Goal: Information Seeking & Learning: Compare options

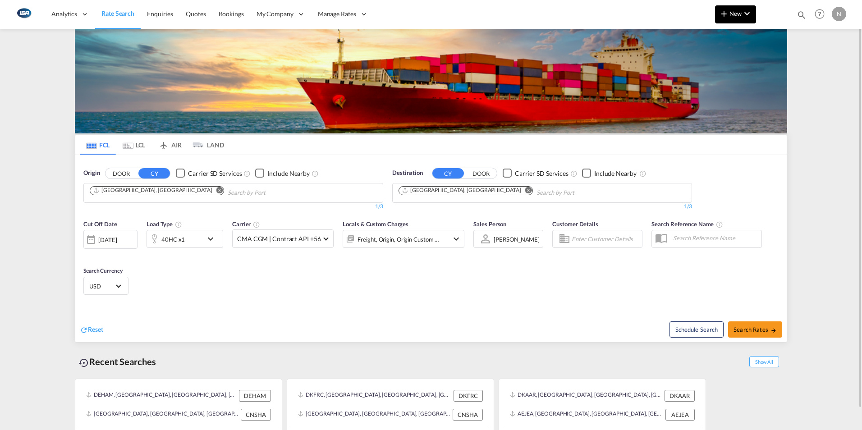
click at [748, 11] on md-icon "icon-chevron-down" at bounding box center [747, 13] width 11 height 11
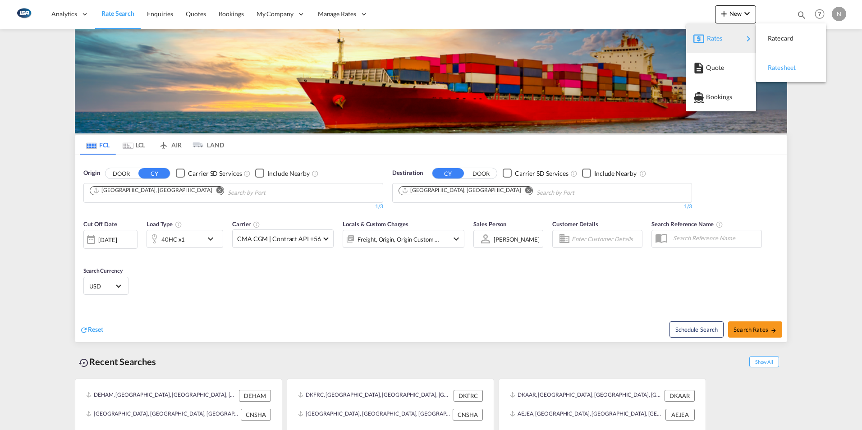
click at [778, 64] on span "Ratesheet" at bounding box center [773, 68] width 10 height 18
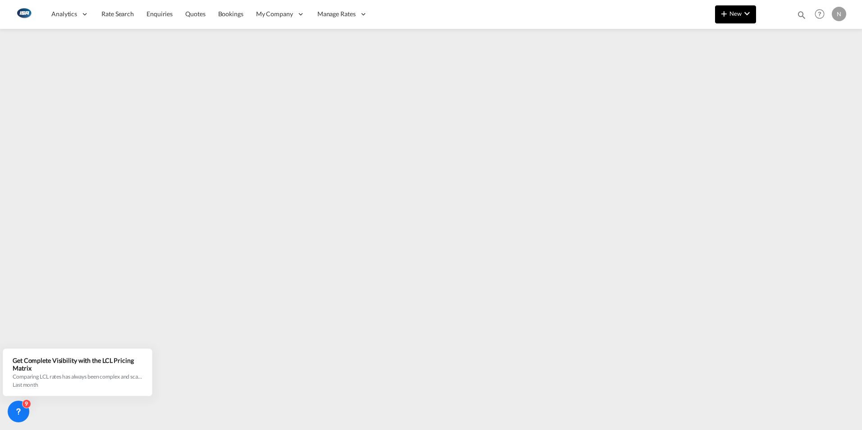
click at [750, 11] on md-icon "icon-chevron-down" at bounding box center [747, 13] width 11 height 11
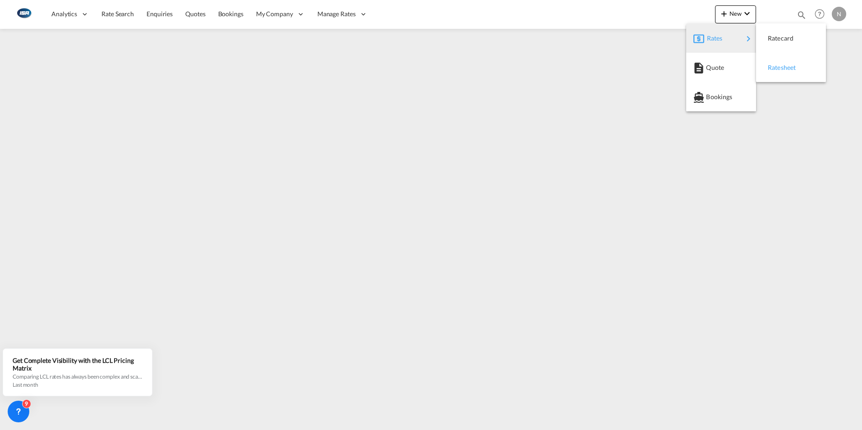
click at [778, 68] on span "Ratesheet" at bounding box center [773, 68] width 10 height 18
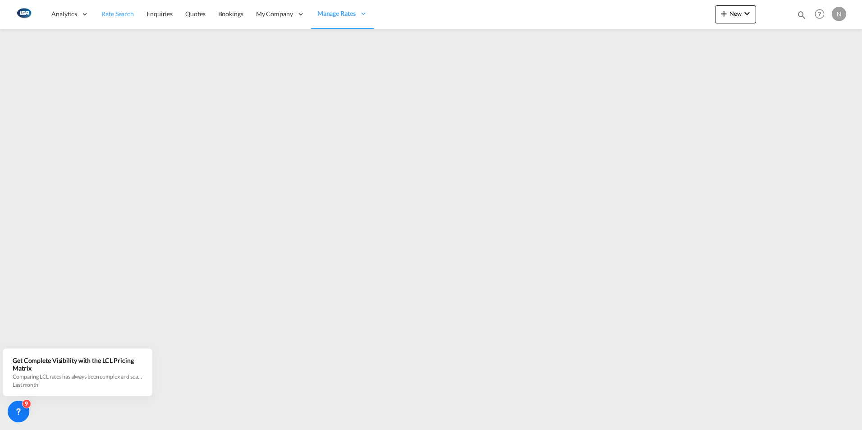
click at [113, 16] on span "Rate Search" at bounding box center [117, 14] width 32 height 8
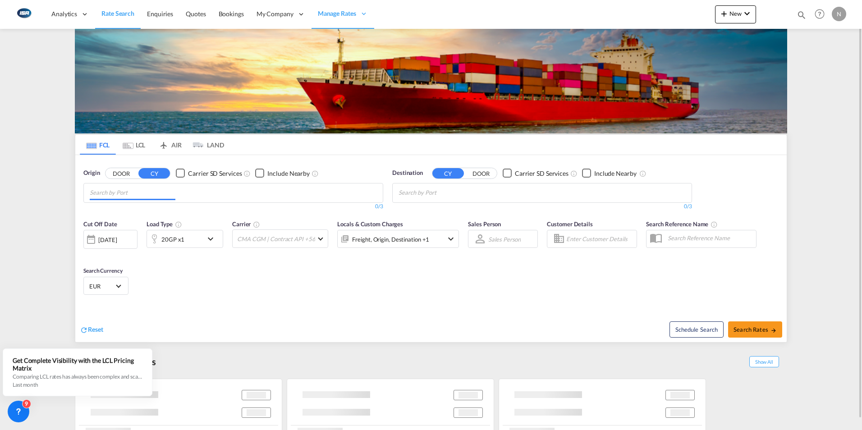
click at [115, 195] on input "Chips input." at bounding box center [133, 193] width 86 height 14
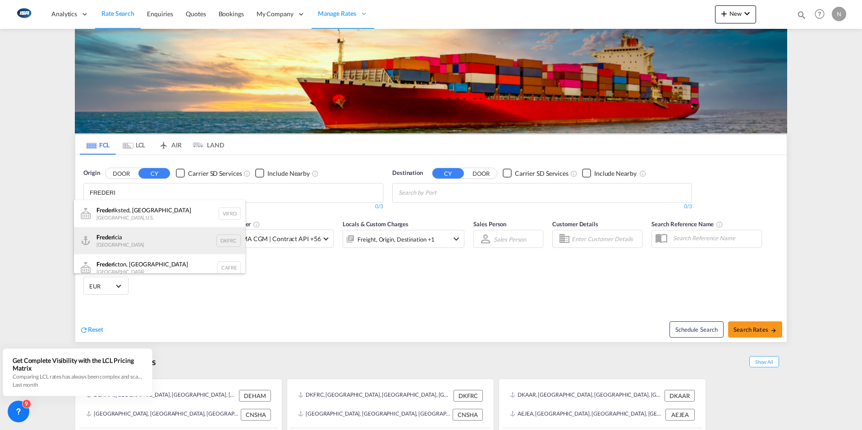
type input "FREDERI"
click at [109, 238] on div "Frederi cia Denmark DKFRC" at bounding box center [159, 240] width 171 height 27
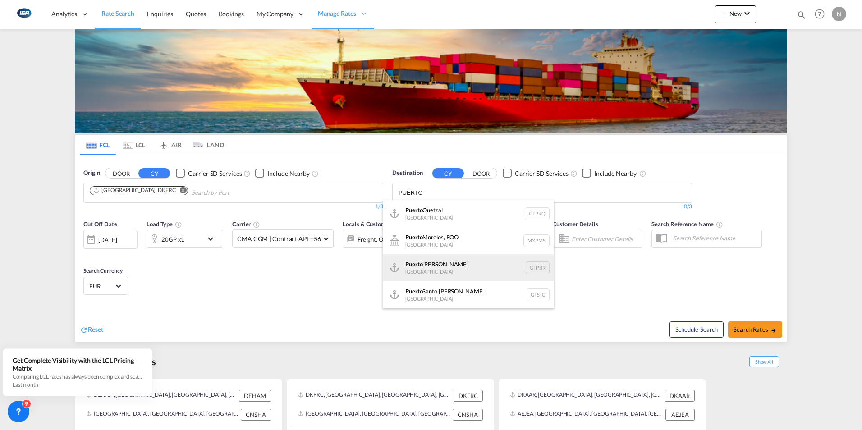
type input "PUERTO"
click at [446, 276] on div "Puerto Barrios Guatemala GTPBR" at bounding box center [468, 267] width 171 height 27
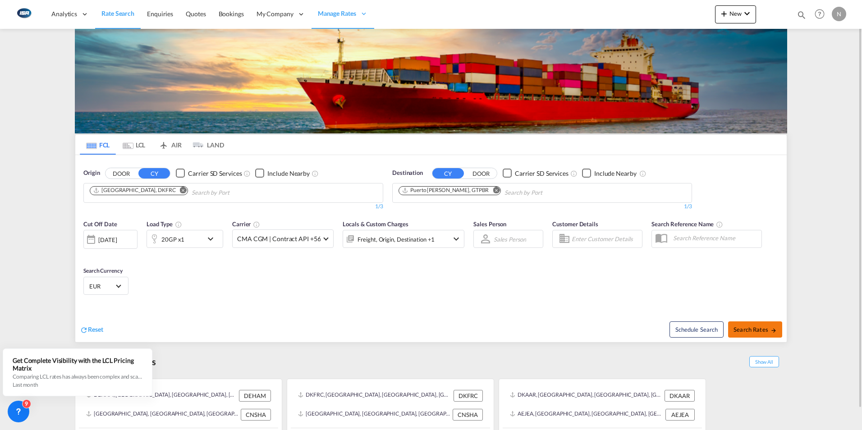
click at [761, 331] on span "Search Rates" at bounding box center [755, 329] width 43 height 7
type input "DKFRC to GTPBR / 25 Sep 2025"
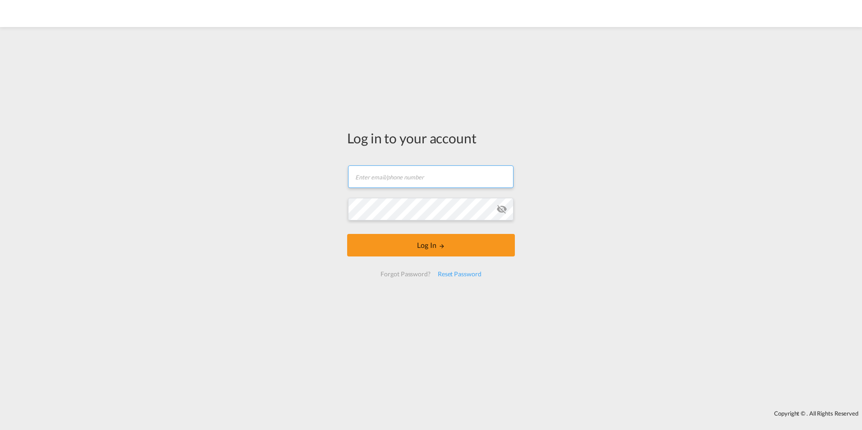
click at [391, 183] on input "text" at bounding box center [431, 177] width 166 height 23
type input "nsc@isanordic.com"
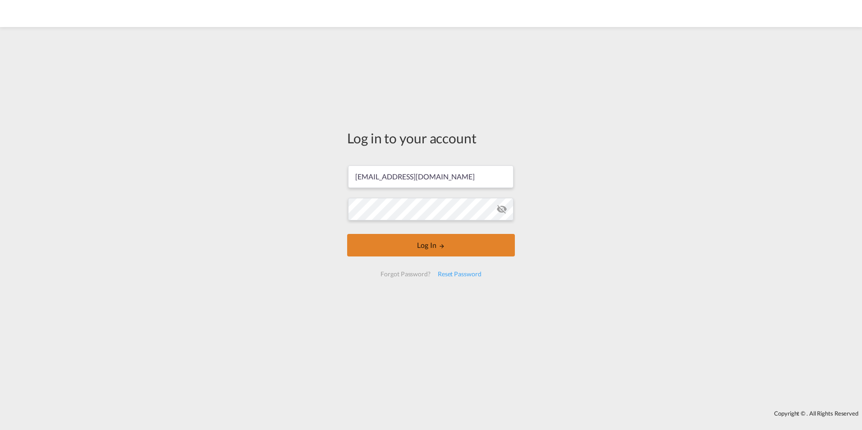
click at [430, 247] on button "Log In" at bounding box center [431, 245] width 168 height 23
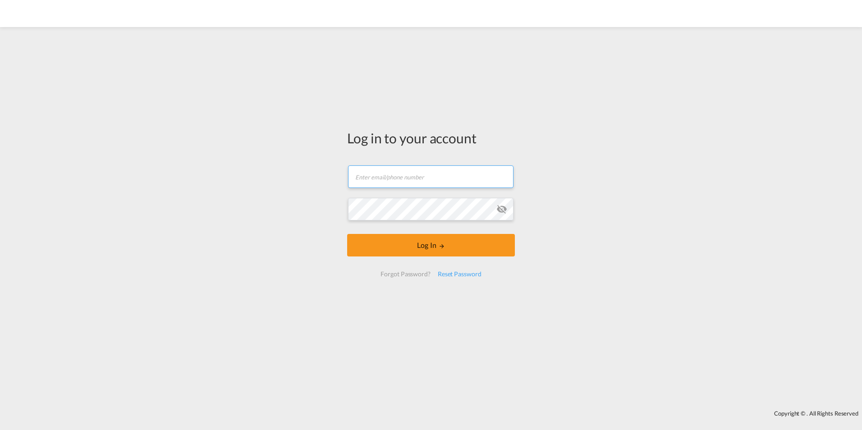
click at [401, 174] on input "text" at bounding box center [431, 177] width 166 height 23
type input "[EMAIL_ADDRESS][DOMAIN_NAME]"
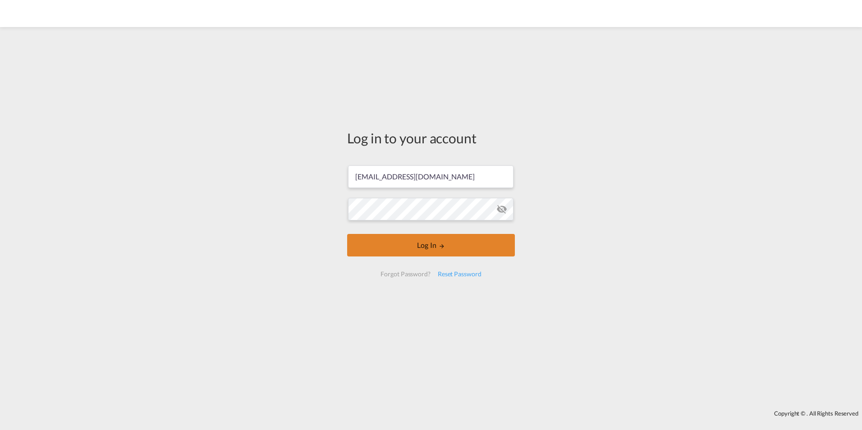
click at [428, 243] on button "Log In" at bounding box center [431, 245] width 168 height 23
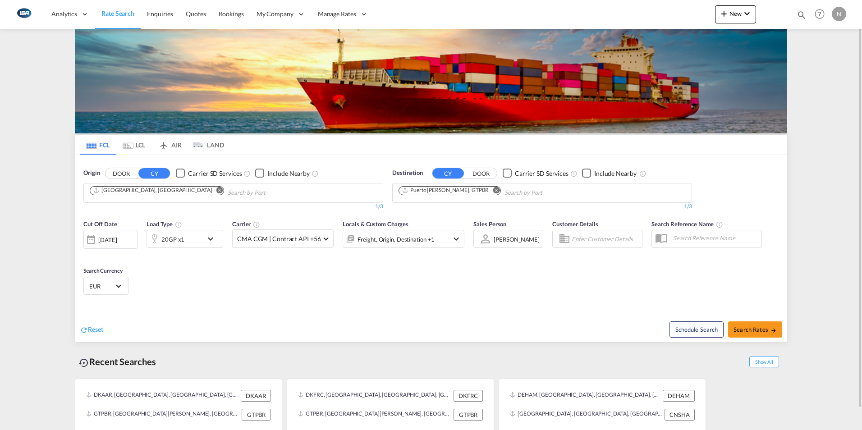
click at [493, 190] on md-icon "Remove" at bounding box center [496, 190] width 7 height 7
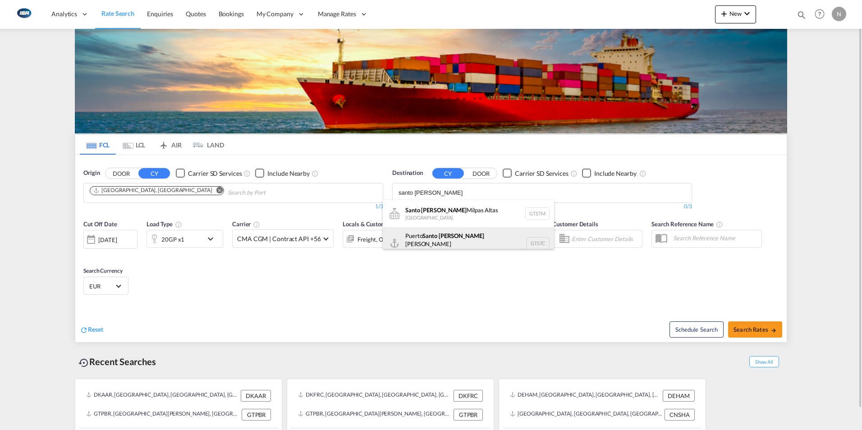
type input "santo tomas"
click at [429, 240] on div "Puerto Santo Tomas de Castilla Guatemala GTSTC" at bounding box center [468, 243] width 171 height 32
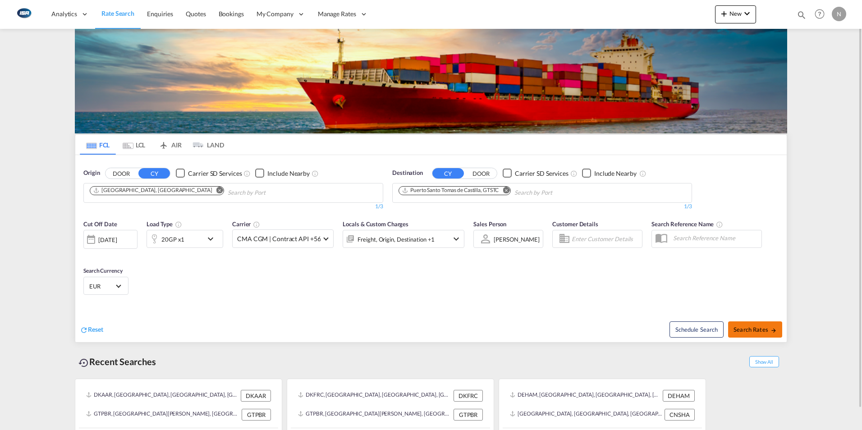
click at [742, 328] on span "Search Rates" at bounding box center [755, 329] width 43 height 7
type input "DKAAR to GTSTC / 25 Sep 2025"
